Goal: Information Seeking & Learning: Learn about a topic

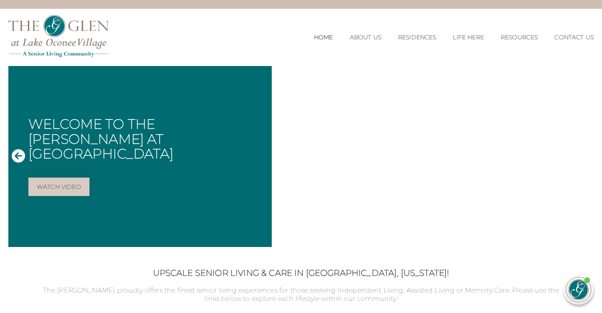
scroll to position [17, 0]
click at [80, 178] on link "Watch Video" at bounding box center [58, 187] width 61 height 18
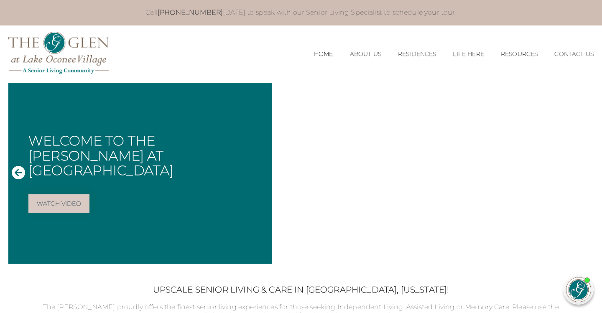
click at [80, 173] on div "Welcome to The Glen at Lake Oconee Village Watch Video" at bounding box center [139, 173] width 263 height 181
click at [404, 71] on li "Independent Living" at bounding box center [416, 77] width 75 height 20
click at [405, 76] on link "Independent Living" at bounding box center [417, 77] width 62 height 8
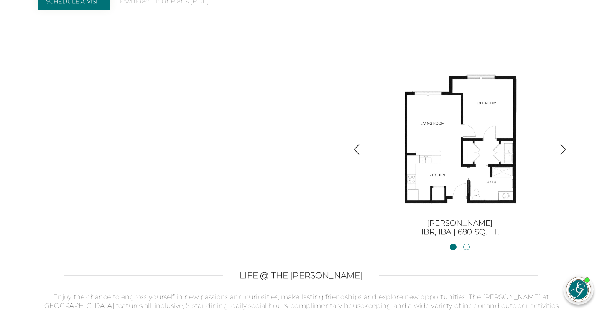
scroll to position [893, 0]
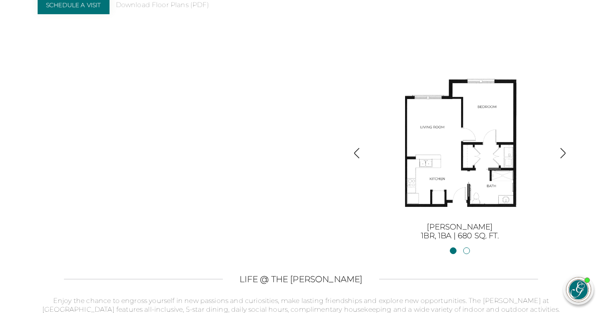
click at [564, 147] on img "button" at bounding box center [562, 152] width 11 height 11
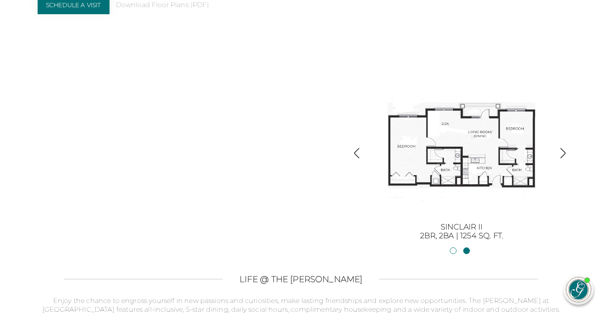
click at [565, 151] on img "button" at bounding box center [562, 152] width 11 height 11
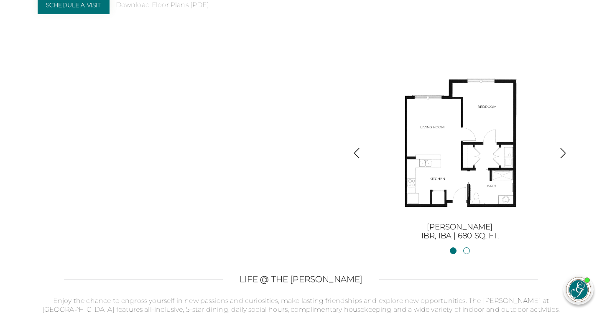
click at [567, 150] on img "button" at bounding box center [562, 152] width 11 height 11
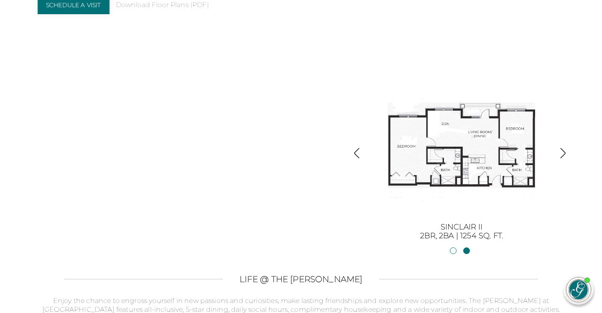
click at [563, 150] on img "button" at bounding box center [562, 152] width 11 height 11
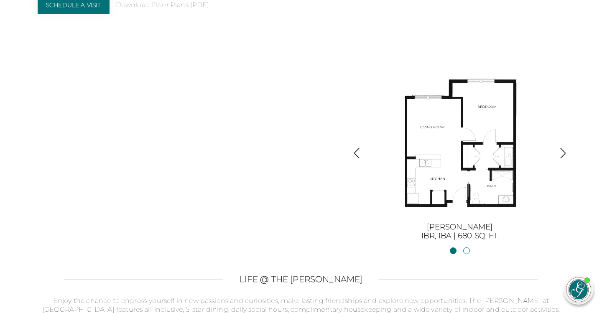
click at [563, 150] on img "button" at bounding box center [562, 152] width 11 height 11
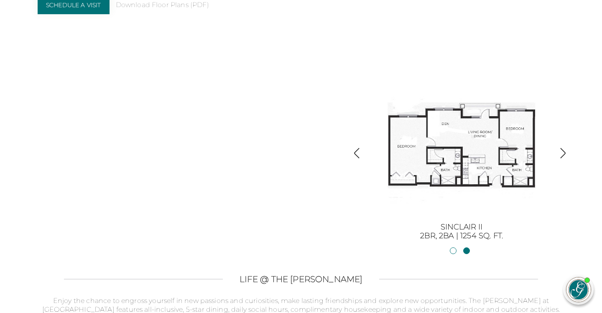
click at [563, 150] on img "button" at bounding box center [562, 152] width 11 height 11
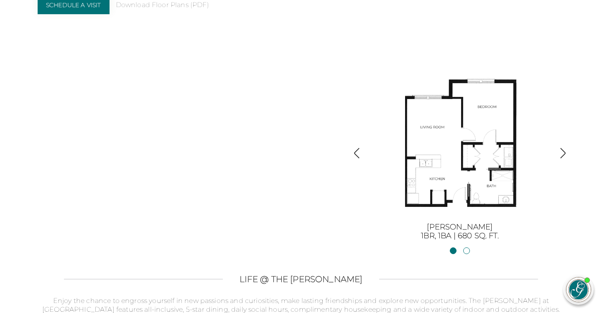
click at [563, 150] on img "button" at bounding box center [562, 152] width 11 height 11
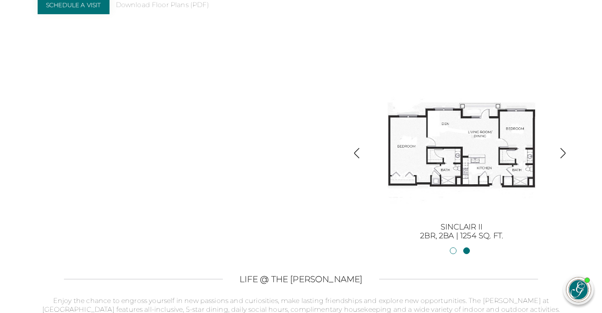
click at [563, 150] on img "button" at bounding box center [562, 152] width 11 height 11
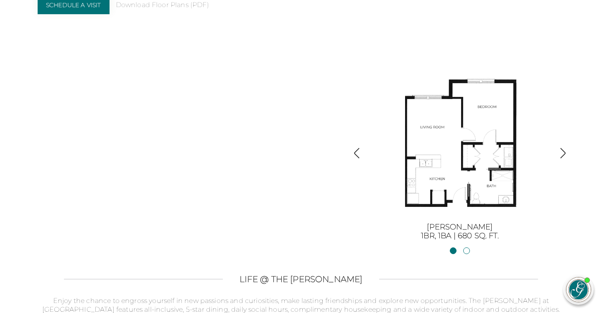
click at [563, 150] on img "button" at bounding box center [562, 152] width 11 height 11
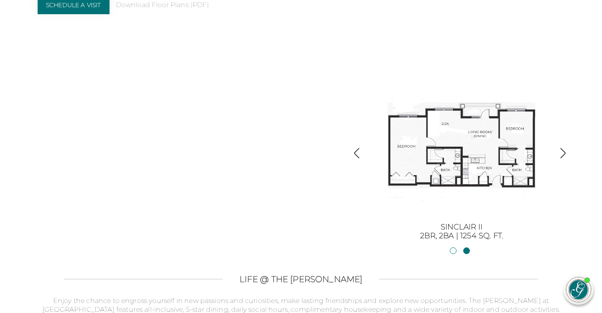
click at [563, 150] on img "button" at bounding box center [562, 152] width 11 height 11
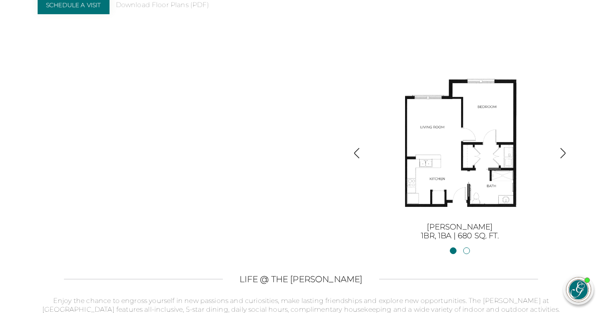
click at [562, 148] on img "button" at bounding box center [562, 152] width 11 height 11
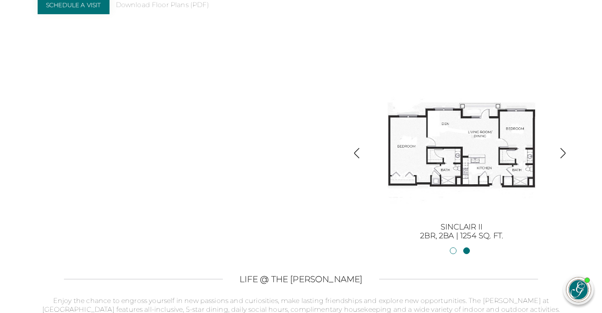
click at [562, 148] on img "button" at bounding box center [562, 152] width 11 height 11
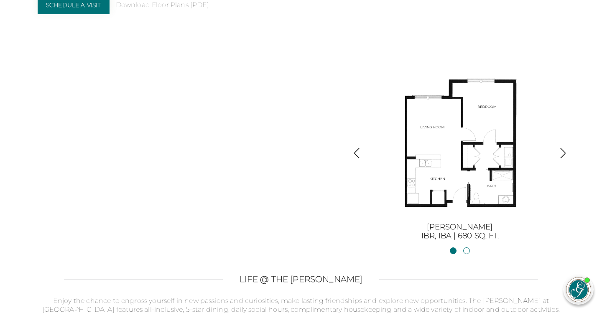
click at [562, 148] on img "button" at bounding box center [562, 152] width 11 height 11
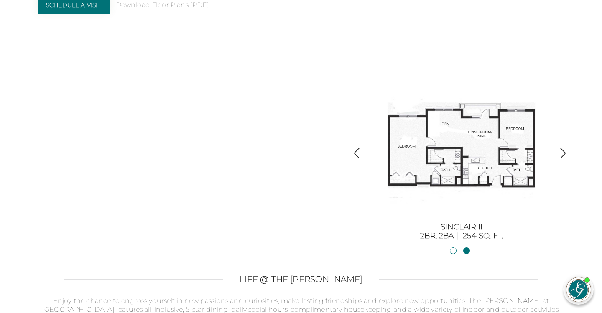
click at [559, 147] on img "button" at bounding box center [562, 152] width 11 height 11
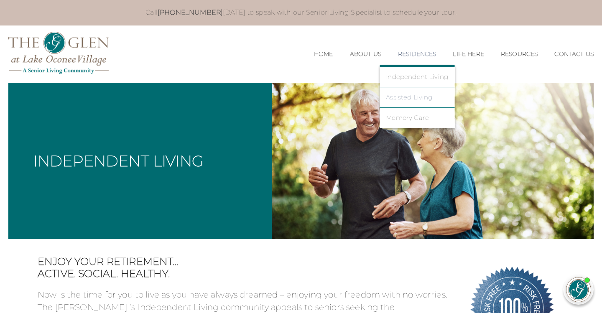
click at [402, 97] on link "Assisted Living" at bounding box center [417, 98] width 62 height 8
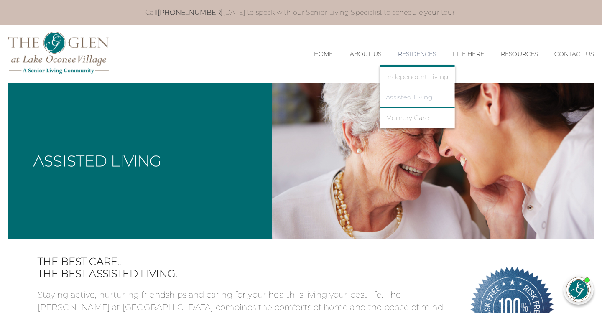
click at [399, 97] on link "Assisted Living" at bounding box center [417, 98] width 62 height 8
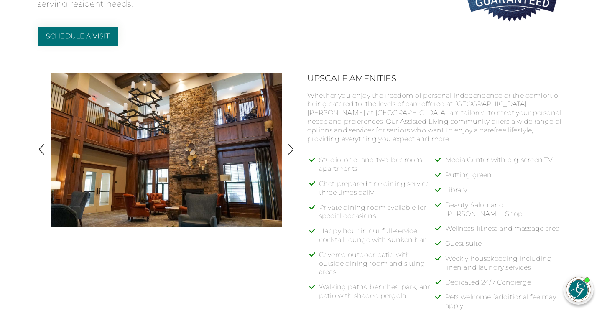
scroll to position [328, 0]
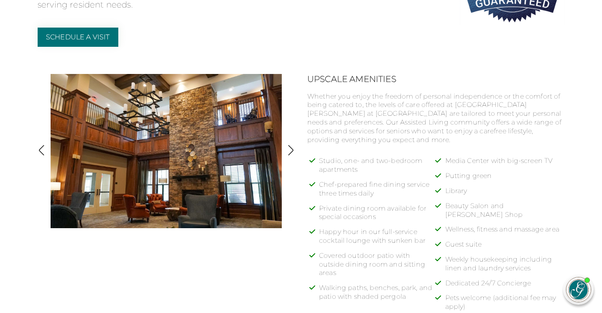
click at [292, 148] on img "button" at bounding box center [290, 150] width 11 height 11
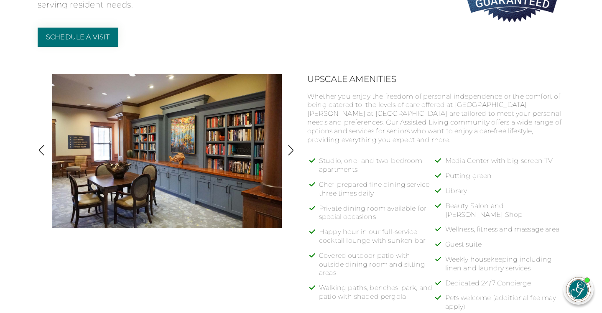
click at [292, 148] on img "button" at bounding box center [290, 150] width 11 height 11
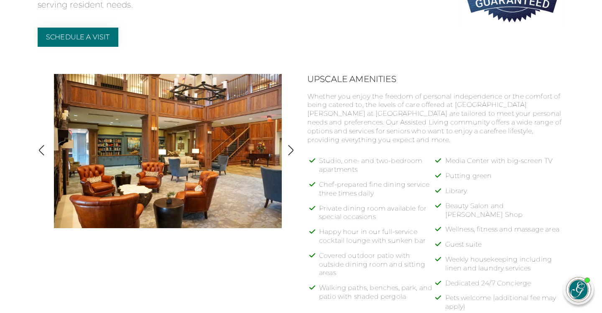
click at [292, 149] on img "button" at bounding box center [290, 150] width 11 height 11
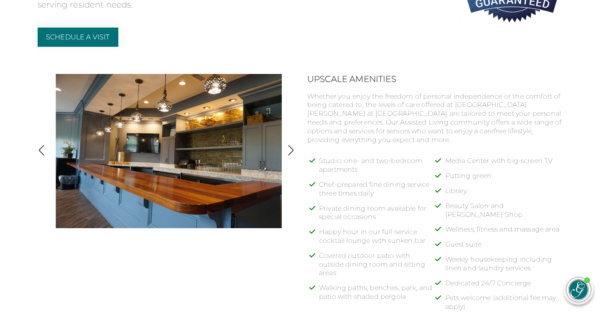
click at [292, 149] on img "button" at bounding box center [290, 150] width 11 height 11
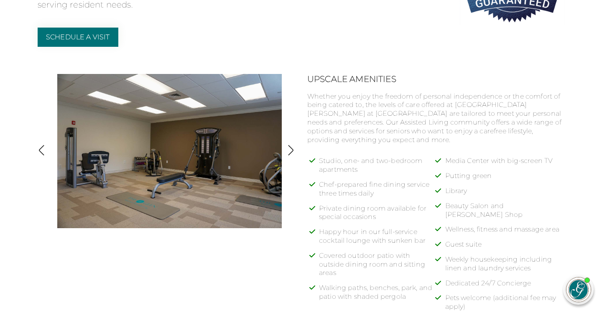
click at [292, 150] on img "button" at bounding box center [290, 150] width 11 height 11
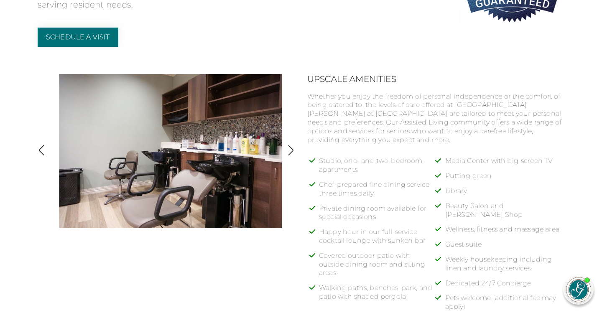
click at [292, 147] on img "button" at bounding box center [290, 150] width 11 height 11
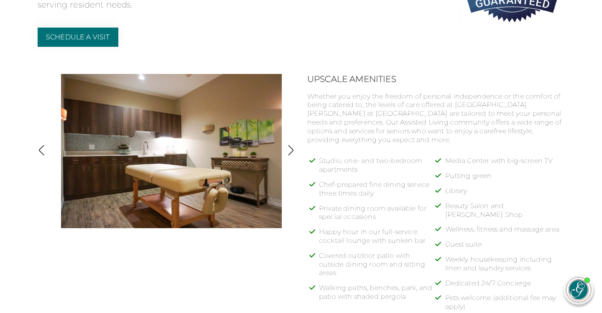
click at [292, 147] on img "button" at bounding box center [290, 150] width 11 height 11
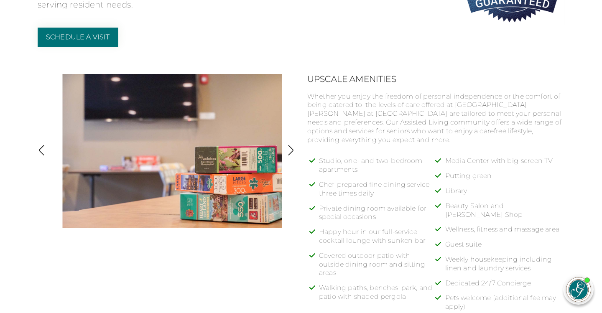
click at [292, 147] on img "button" at bounding box center [290, 150] width 11 height 11
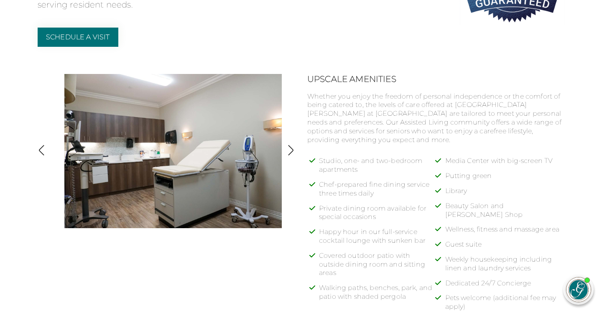
click at [41, 147] on img "button" at bounding box center [41, 150] width 11 height 11
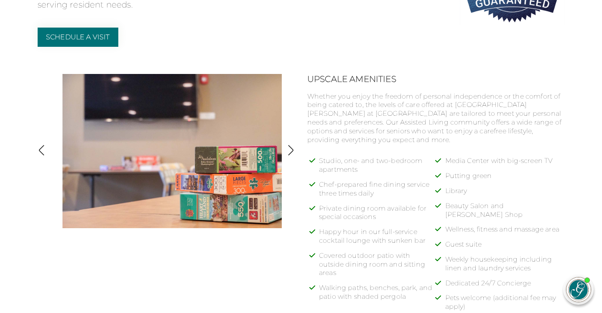
click at [41, 147] on img "button" at bounding box center [41, 150] width 11 height 11
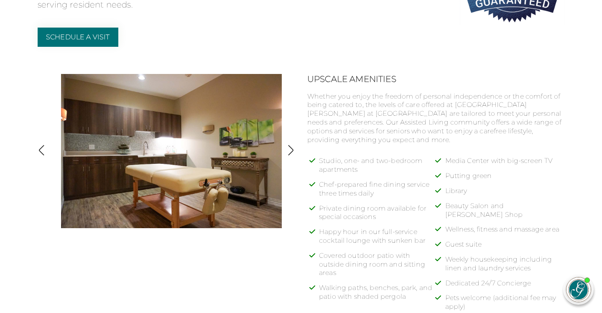
click at [290, 149] on img "button" at bounding box center [290, 150] width 11 height 11
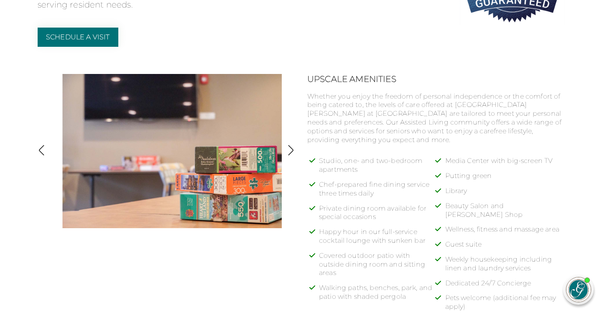
click at [290, 149] on img "button" at bounding box center [290, 150] width 11 height 11
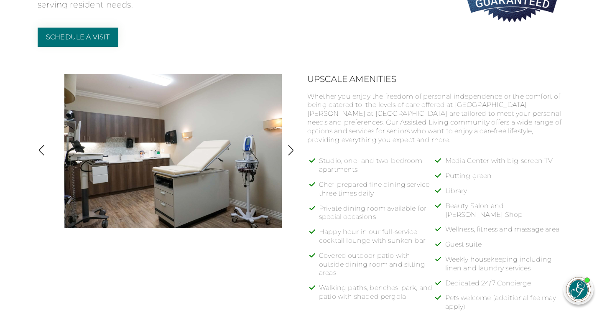
click at [290, 149] on img "button" at bounding box center [290, 150] width 11 height 11
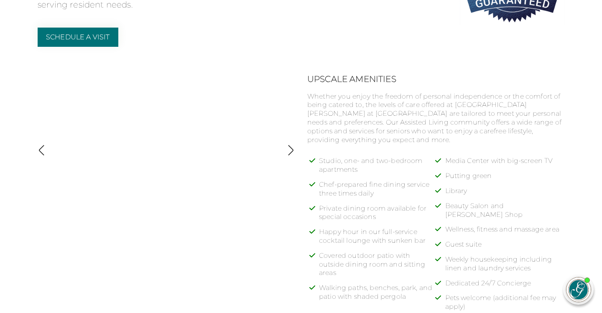
click at [290, 149] on img "button" at bounding box center [290, 150] width 11 height 11
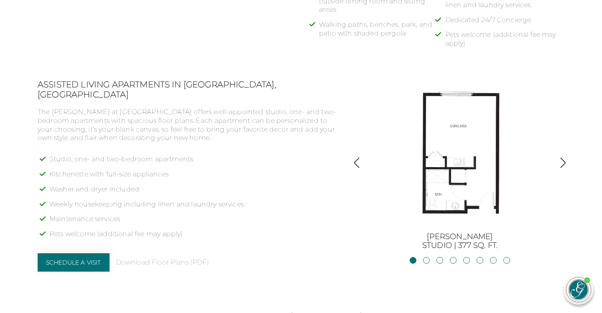
scroll to position [591, 0]
click at [507, 257] on link "Hartwell2BR, 2BA | 875 sq. ft." at bounding box center [506, 260] width 7 height 7
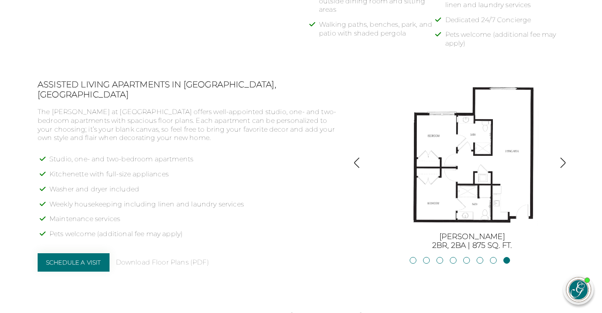
click at [354, 157] on img "button" at bounding box center [356, 162] width 11 height 11
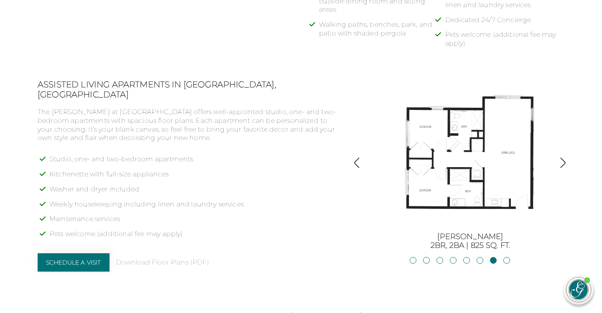
click at [354, 157] on img "button" at bounding box center [356, 162] width 11 height 11
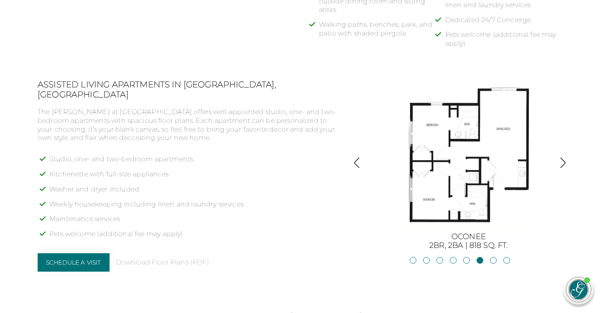
click at [354, 157] on img "button" at bounding box center [356, 162] width 11 height 11
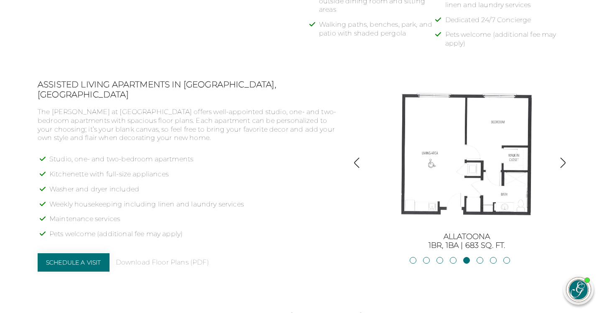
click at [354, 157] on img "button" at bounding box center [356, 162] width 11 height 11
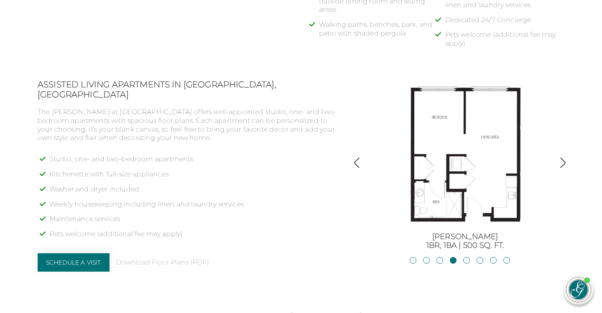
click at [354, 157] on img "button" at bounding box center [356, 162] width 11 height 11
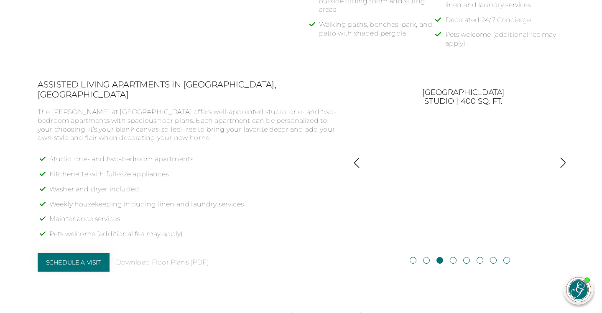
click at [354, 157] on img "button" at bounding box center [356, 162] width 11 height 11
